Goal: Task Accomplishment & Management: Use online tool/utility

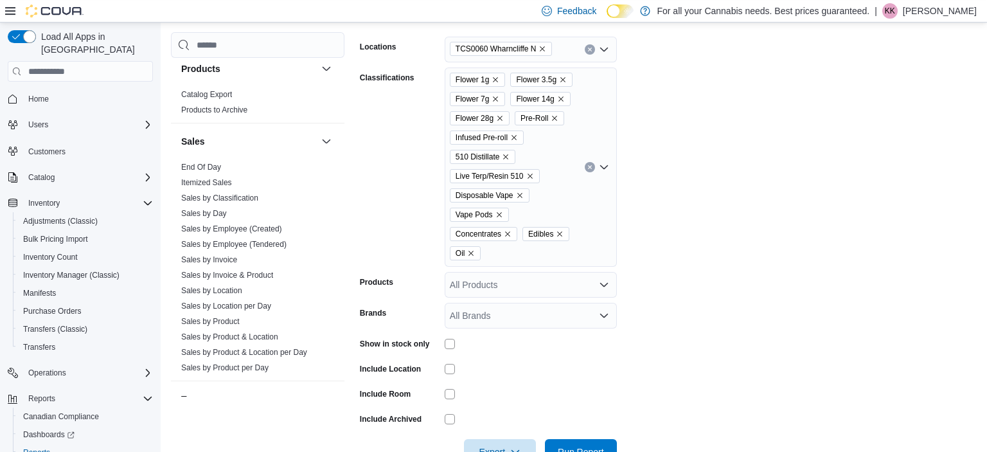
scroll to position [898, 0]
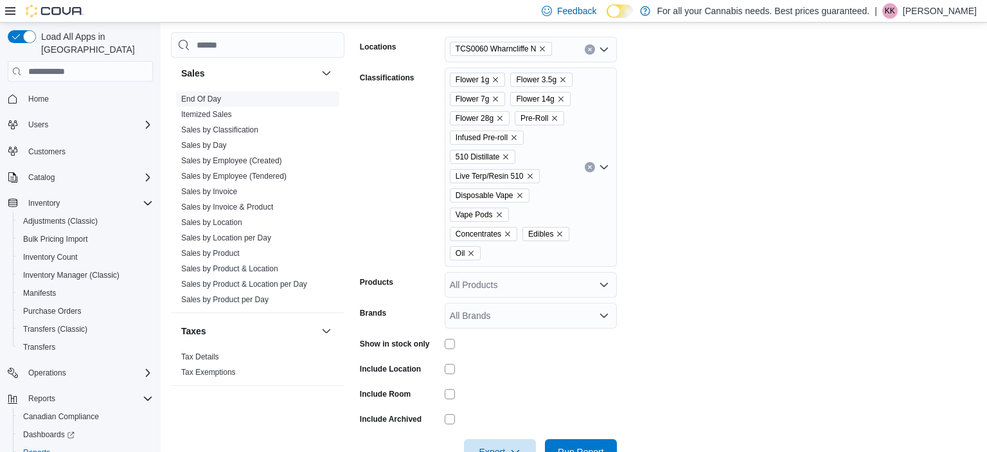
click at [215, 94] on span "End Of Day" at bounding box center [201, 99] width 40 height 10
click at [204, 103] on span "End Of Day" at bounding box center [257, 98] width 163 height 15
click at [202, 100] on link "End Of Day" at bounding box center [201, 98] width 40 height 9
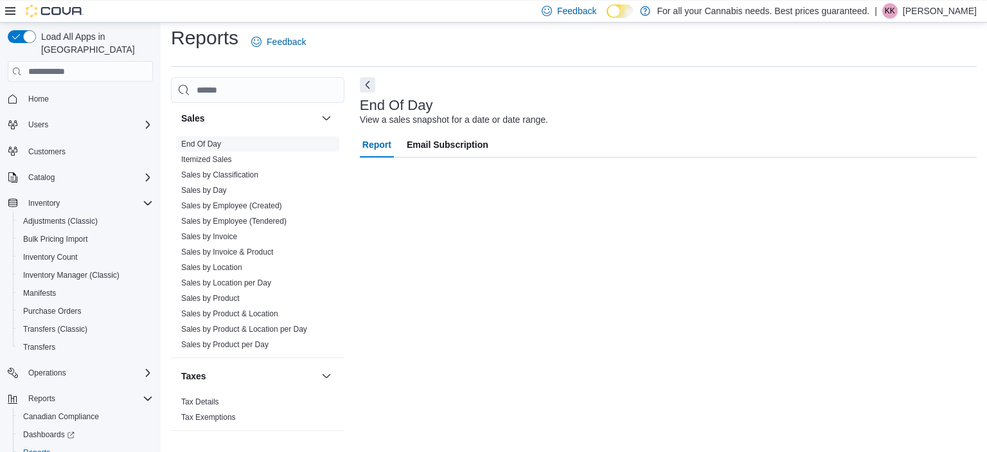
scroll to position [8, 0]
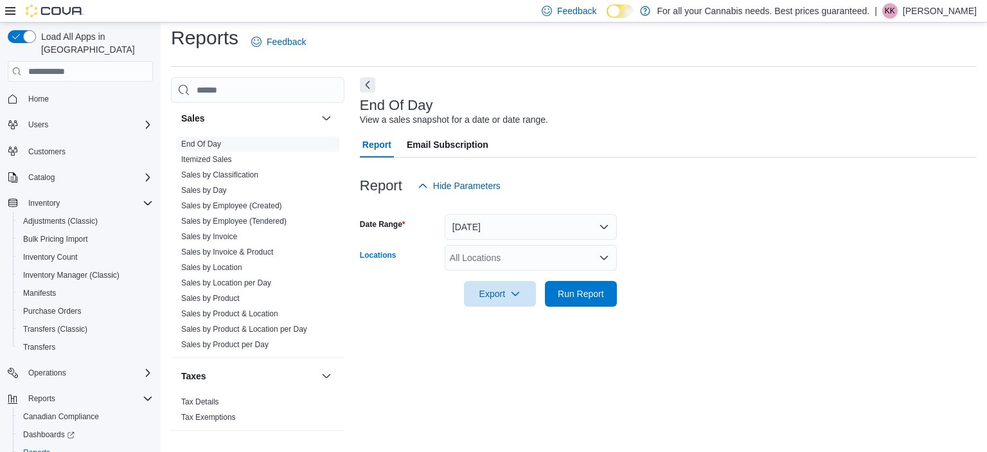
click at [506, 249] on div "All Locations" at bounding box center [531, 258] width 172 height 26
type input "**"
click at [531, 279] on span "TCS0060 Wharncliffe N" at bounding box center [526, 279] width 94 height 13
click at [710, 291] on form "Date Range [DATE] Locations TCS0060 Wharncliffe N Export Run Report" at bounding box center [668, 253] width 617 height 108
click at [565, 295] on span "Run Report" at bounding box center [581, 293] width 46 height 13
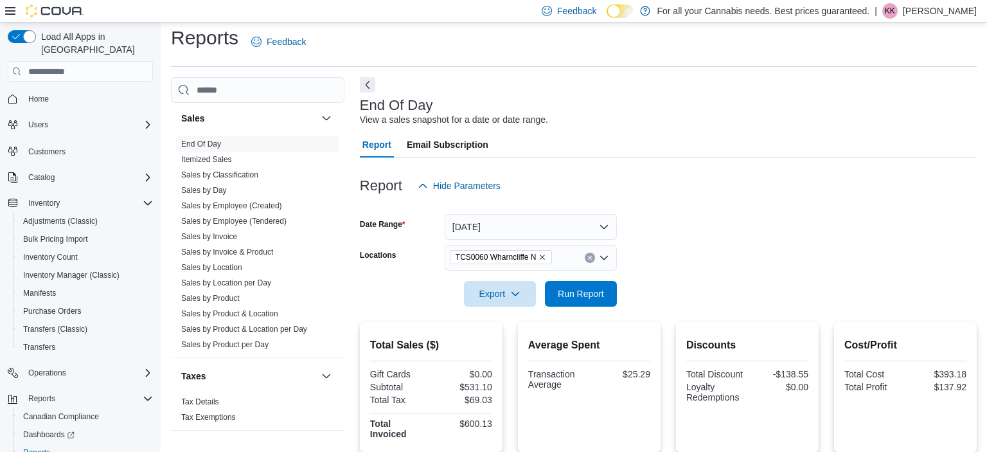
scroll to position [256, 0]
